Goal: Task Accomplishment & Management: Complete application form

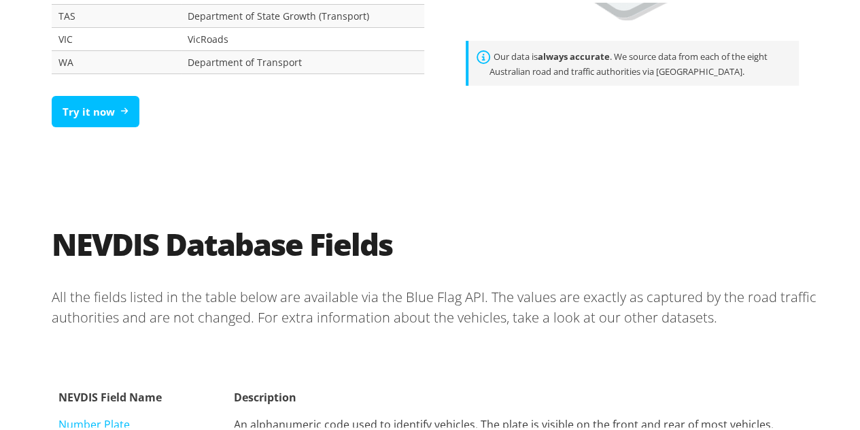
scroll to position [1156, 0]
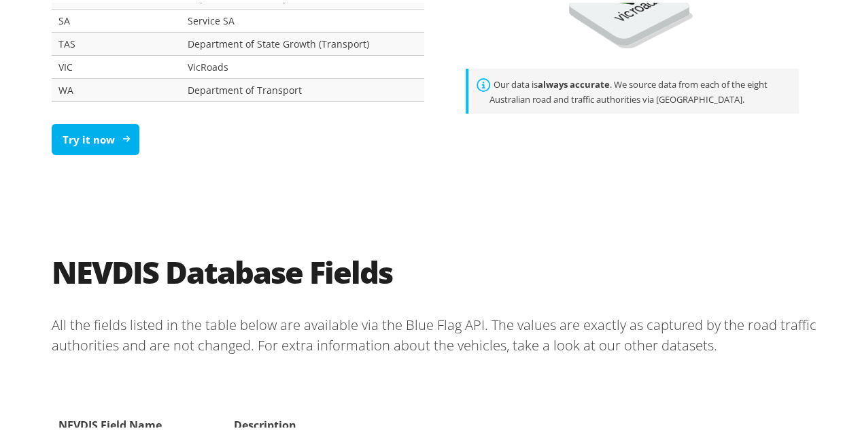
click at [95, 143] on link "Try it now" at bounding box center [96, 137] width 88 height 32
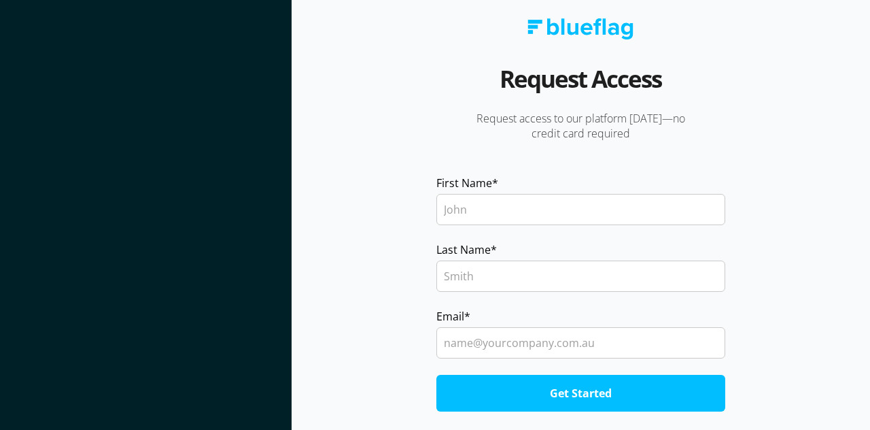
click at [110, 112] on section at bounding box center [146, 215] width 292 height 430
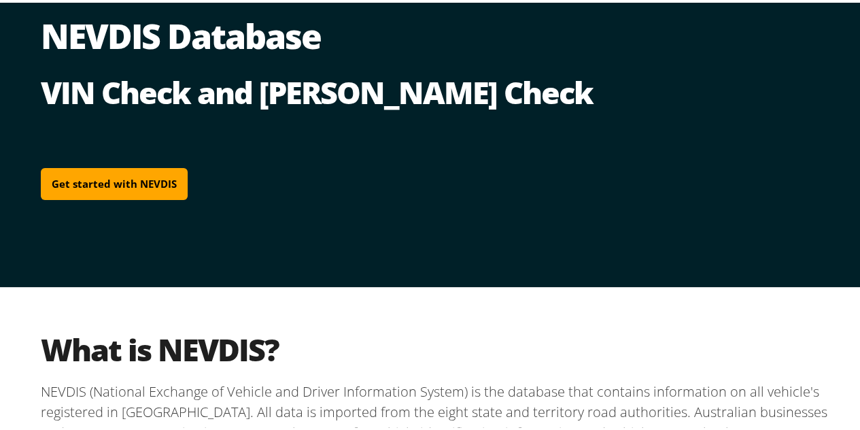
scroll to position [68, 0]
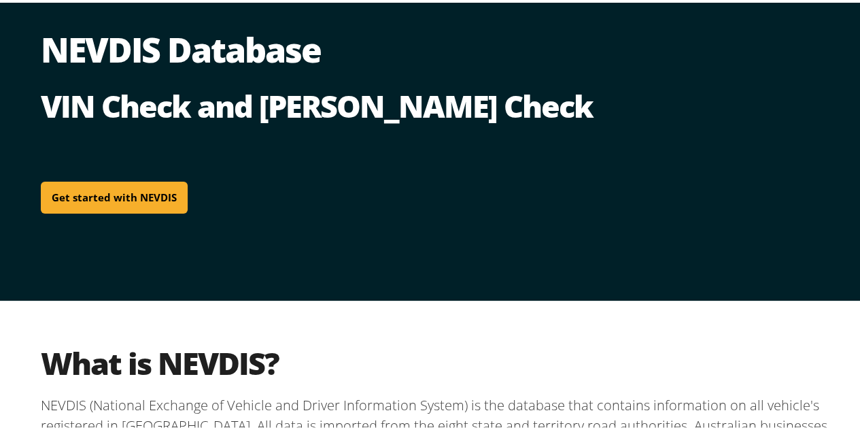
click at [110, 187] on link "Get started with NEVDIS" at bounding box center [114, 195] width 147 height 32
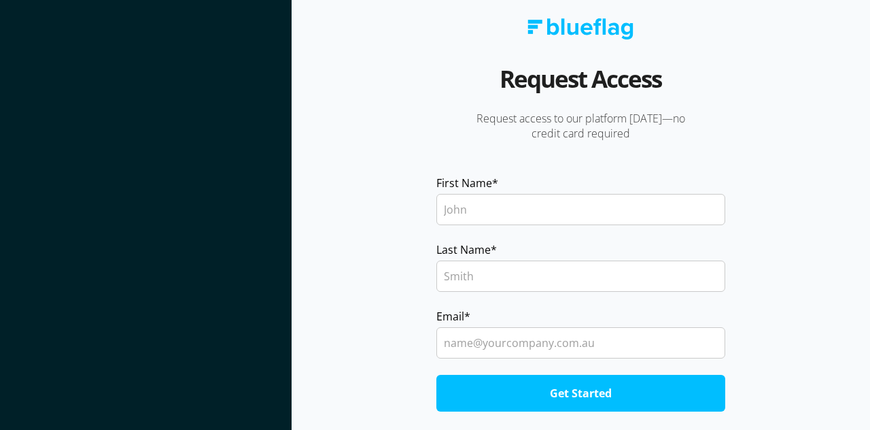
click at [488, 206] on input "First Name *" at bounding box center [581, 209] width 290 height 31
type input "Manish"
type input "[PERSON_NAME]"
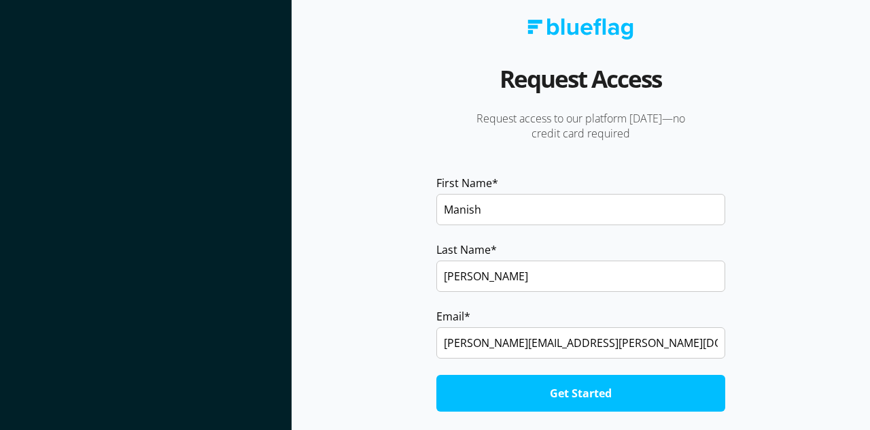
type input "[PERSON_NAME][EMAIL_ADDRESS][PERSON_NAME][DOMAIN_NAME]"
click at [598, 398] on input "Get Started" at bounding box center [581, 393] width 290 height 37
